Goal: Task Accomplishment & Management: Use online tool/utility

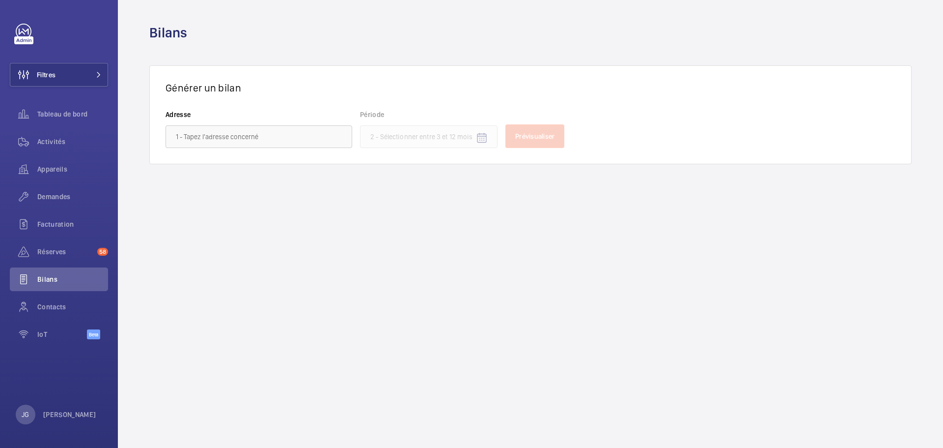
click at [260, 149] on div "Générer un bilan Adresse Période Prévisualiser" at bounding box center [530, 114] width 763 height 99
click at [259, 140] on input "text" at bounding box center [259, 136] width 187 height 23
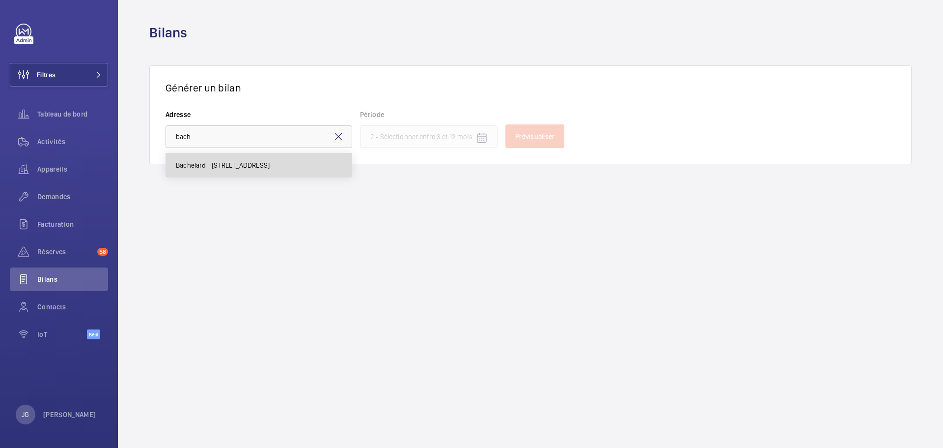
click at [270, 166] on span "Bachelard - [STREET_ADDRESS]" at bounding box center [223, 165] width 94 height 10
type input "Bachelard - [STREET_ADDRESS]"
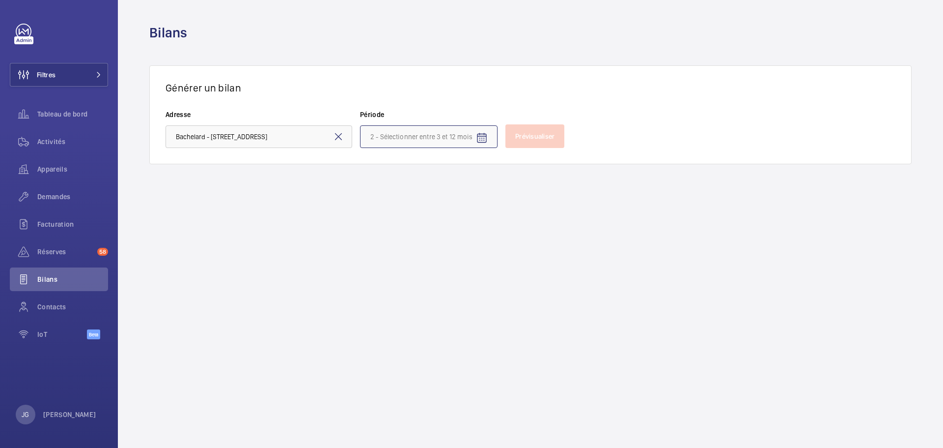
click at [446, 135] on input at bounding box center [429, 136] width 138 height 23
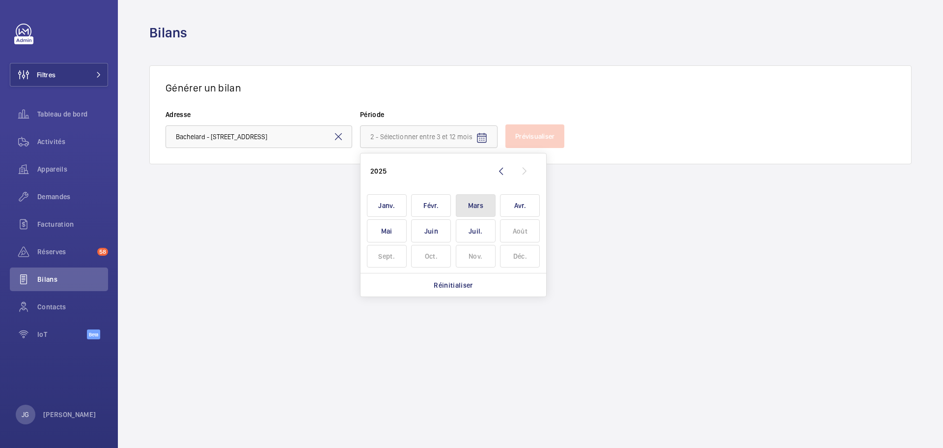
click at [463, 205] on span "Mars" at bounding box center [476, 205] width 40 height 23
click at [394, 213] on span "Janv." at bounding box center [387, 205] width 40 height 23
click at [468, 210] on span "Mars" at bounding box center [476, 205] width 40 height 23
type input "[DATE] - [DATE]"
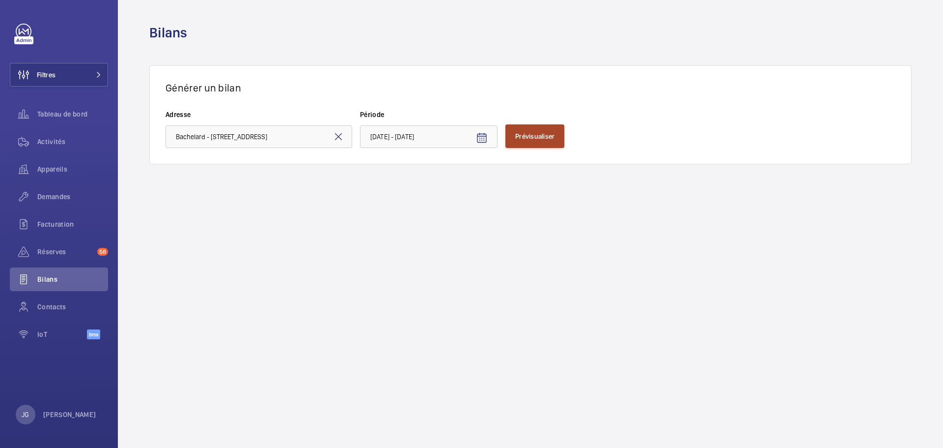
click at [549, 138] on span "Prévisualiser" at bounding box center [534, 136] width 39 height 8
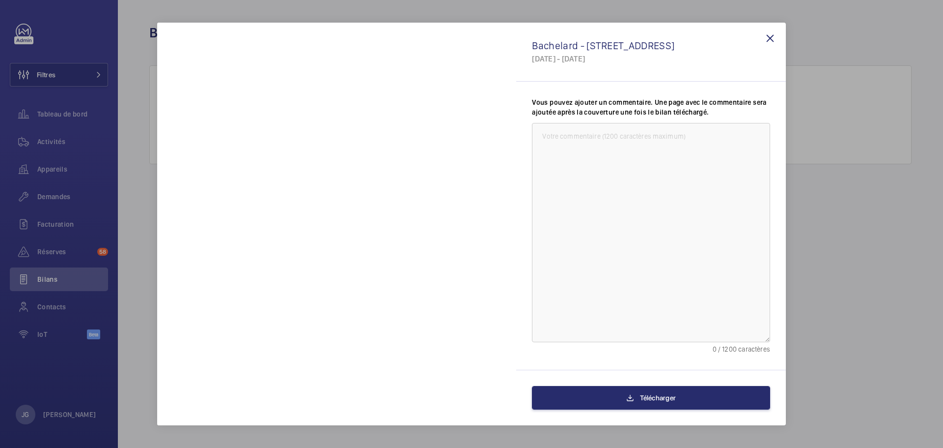
click at [855, 73] on div at bounding box center [471, 224] width 943 height 448
drag, startPoint x: 852, startPoint y: 67, endPoint x: 839, endPoint y: 67, distance: 12.8
click at [848, 67] on div at bounding box center [471, 224] width 943 height 448
click at [770, 38] on wm-front-icon-button at bounding box center [771, 39] width 24 height 24
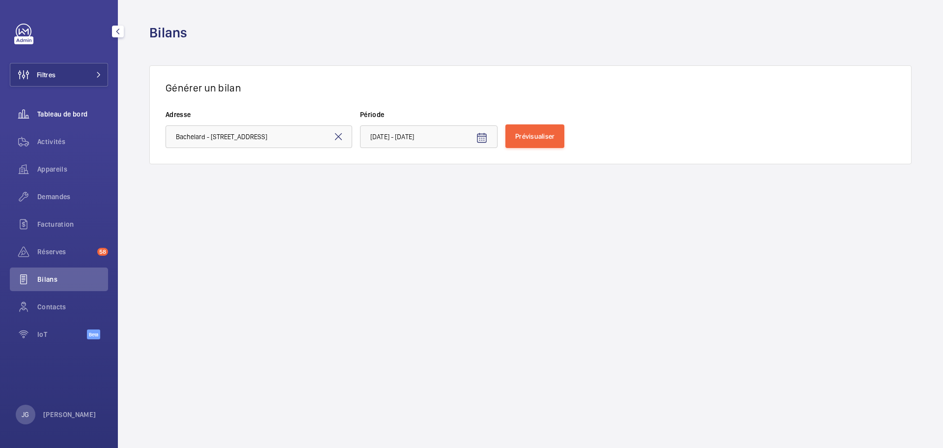
click at [71, 114] on span "Tableau de bord" at bounding box center [72, 114] width 71 height 10
